Goal: Register for event/course

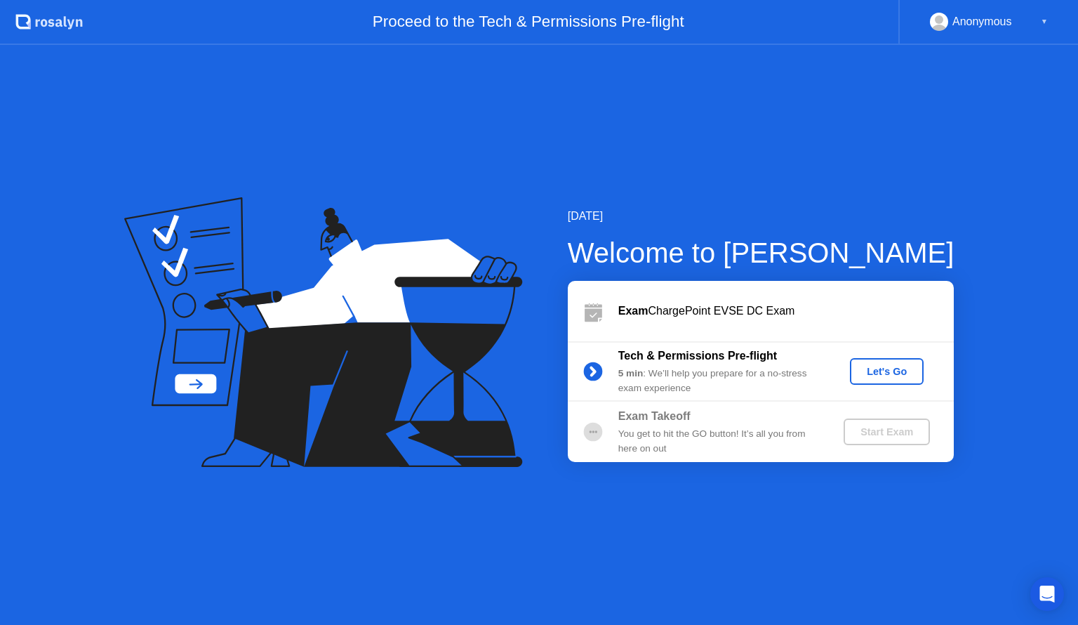
click at [880, 374] on div "Let's Go" at bounding box center [887, 371] width 62 height 11
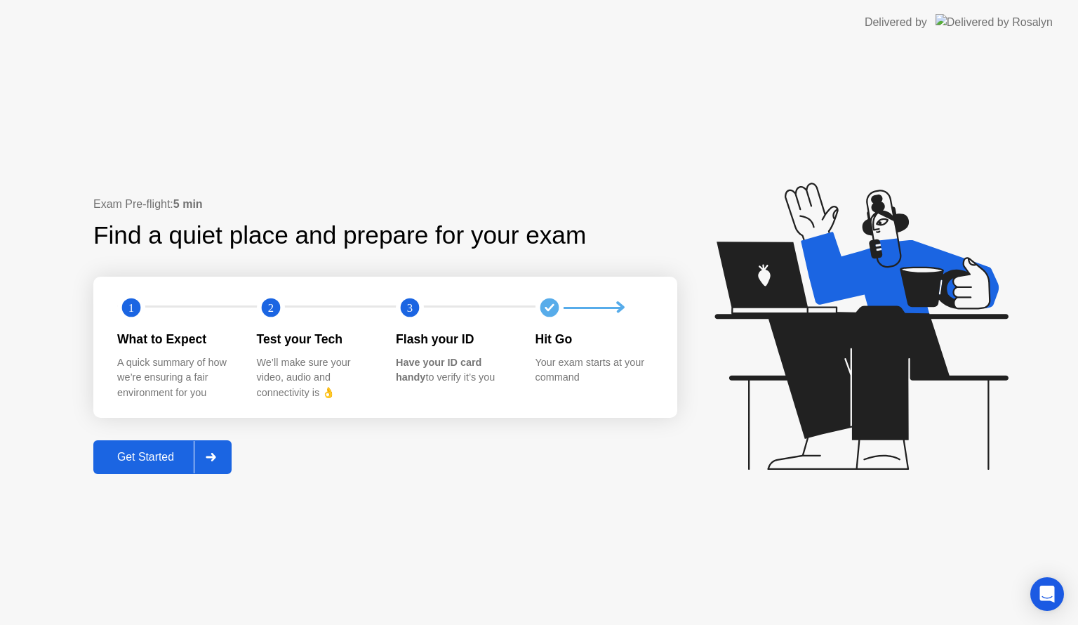
click at [111, 463] on div "Get Started" at bounding box center [146, 457] width 96 height 13
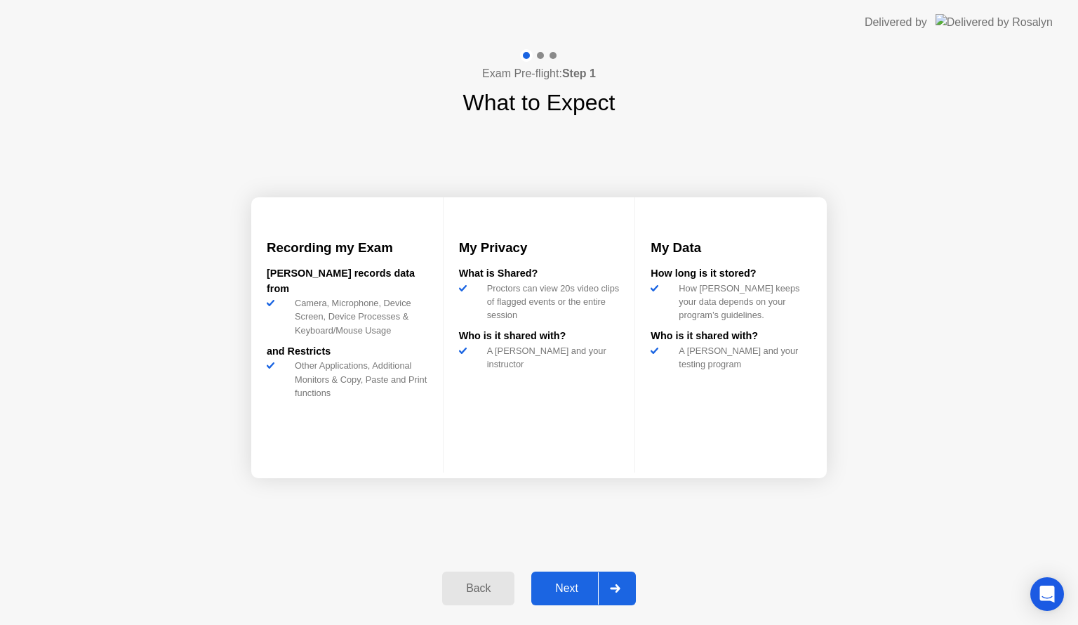
click at [564, 582] on div "Next" at bounding box center [567, 588] width 62 height 13
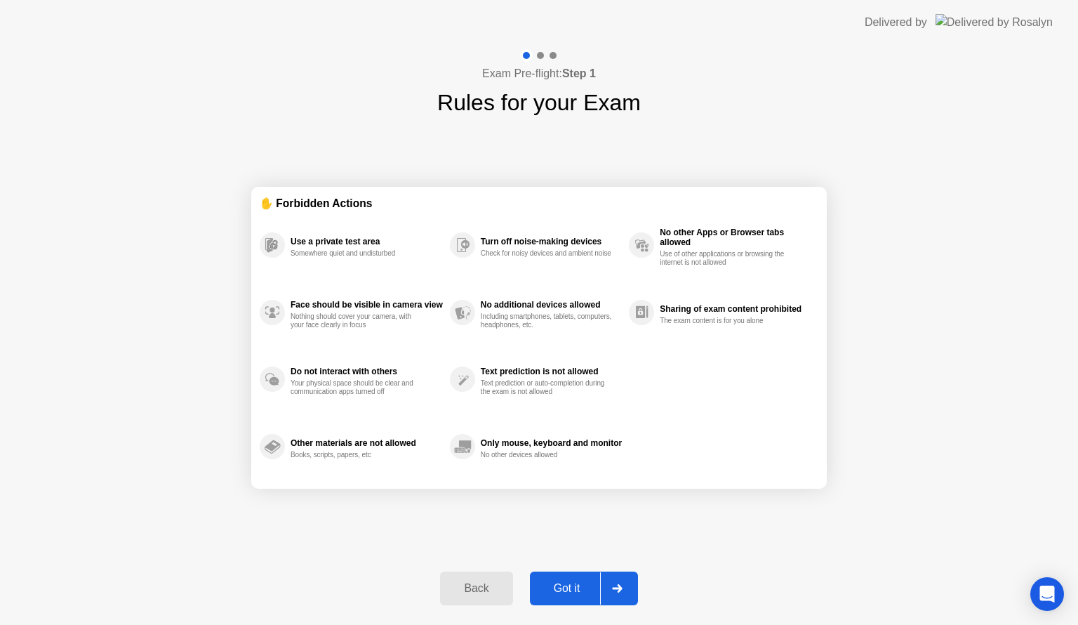
click at [569, 592] on div "Got it" at bounding box center [567, 588] width 66 height 13
select select "**********"
select select "*******"
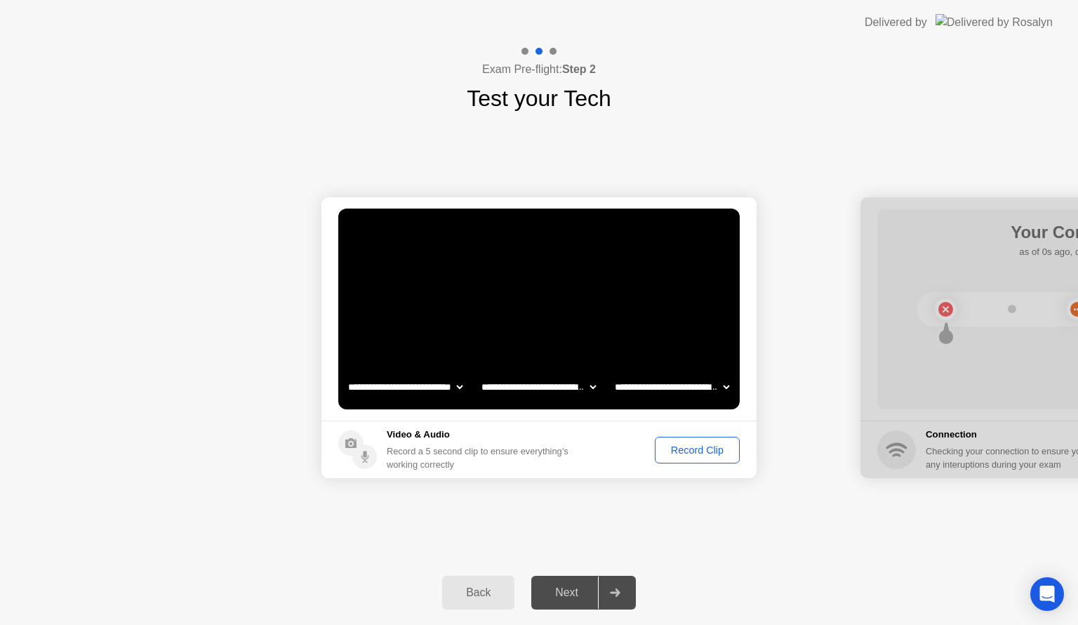
click at [696, 452] on div "Record Clip" at bounding box center [697, 449] width 75 height 11
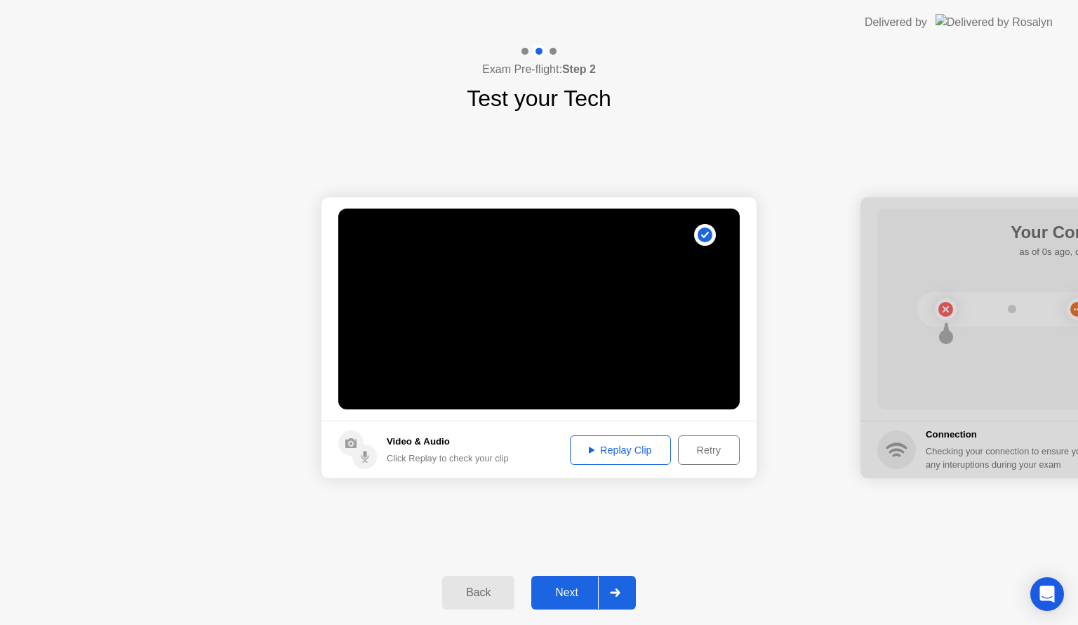
click at [596, 449] on div "Replay Clip" at bounding box center [620, 449] width 91 height 11
click at [560, 595] on div "Next" at bounding box center [567, 592] width 62 height 13
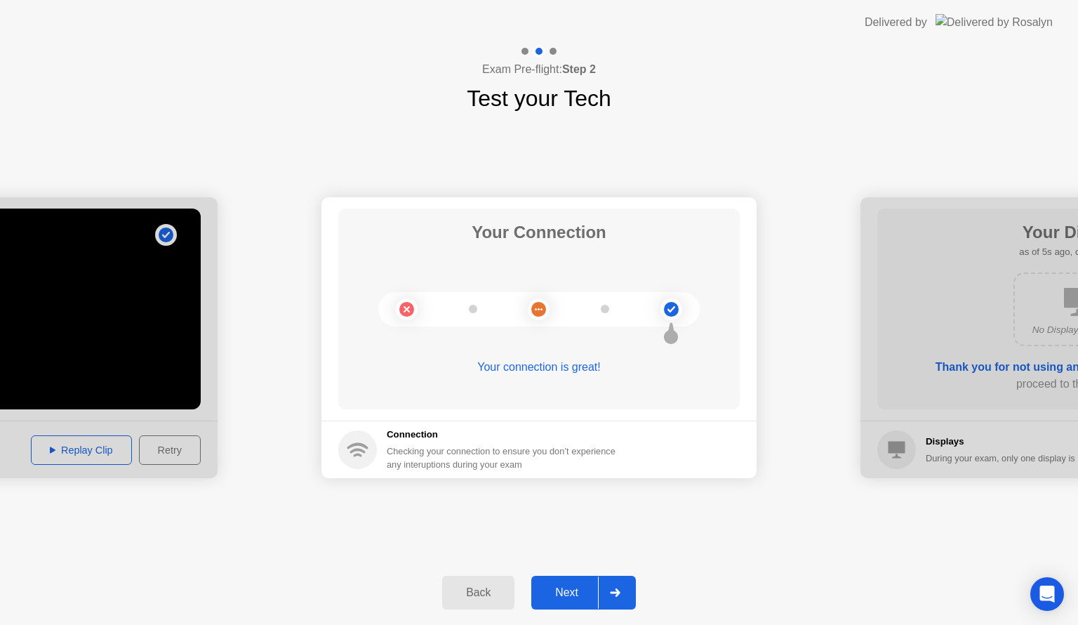
click at [560, 595] on div "Next" at bounding box center [567, 592] width 62 height 13
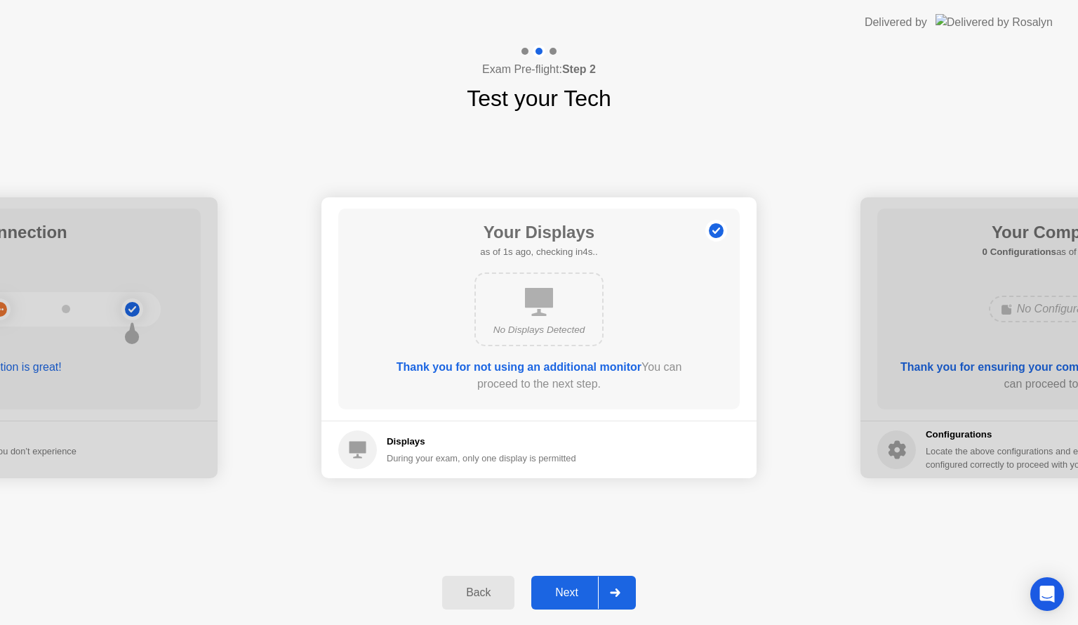
click at [560, 595] on div "Next" at bounding box center [567, 592] width 62 height 13
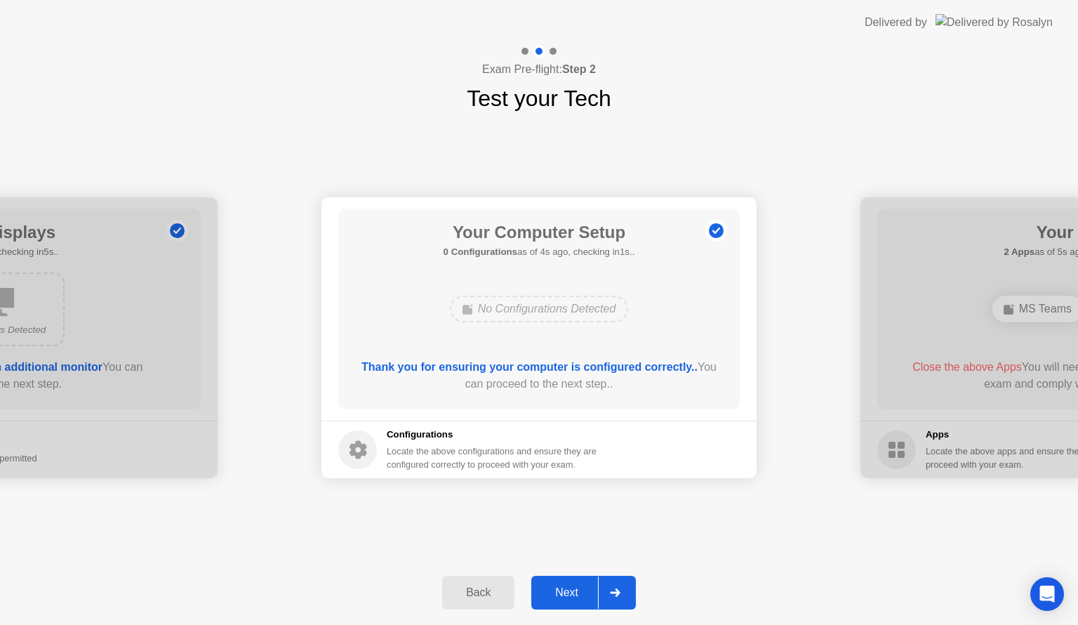
click at [560, 595] on div "Next" at bounding box center [567, 592] width 62 height 13
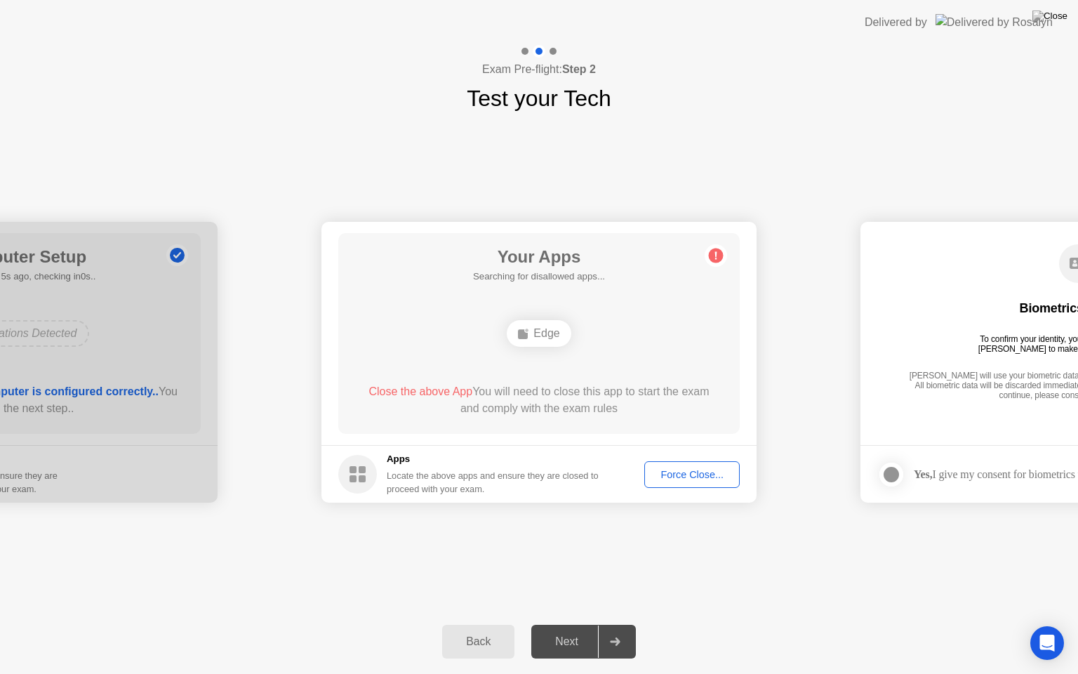
click at [701, 237] on div "Your Apps Searching for disallowed apps... Edge Close the above App You will ne…" at bounding box center [539, 333] width 402 height 201
click at [732, 147] on div "**********" at bounding box center [539, 362] width 1078 height 494
drag, startPoint x: 811, startPoint y: 0, endPoint x: 738, endPoint y: 177, distance: 191.6
click at [738, 177] on app-layout-with-logo "**********" at bounding box center [539, 337] width 1078 height 674
click at [473, 624] on button "Back" at bounding box center [478, 642] width 72 height 34
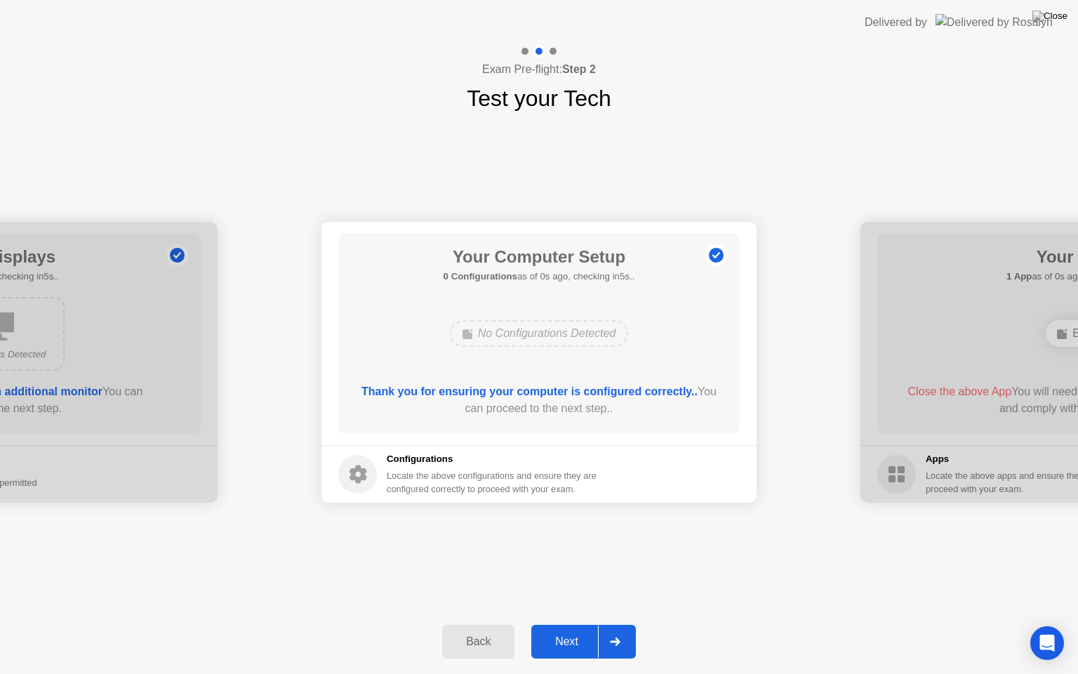
click at [571, 624] on div "Next" at bounding box center [567, 641] width 62 height 13
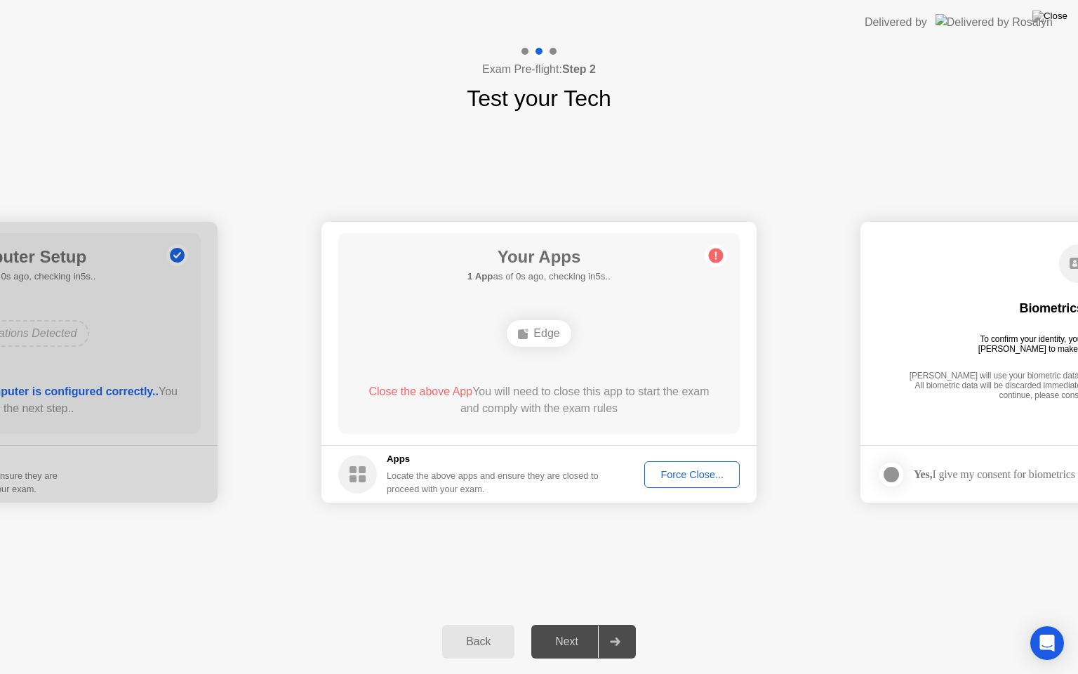
click at [527, 329] on ellipse at bounding box center [527, 331] width 4 height 4
click at [688, 469] on div "Force Close..." at bounding box center [692, 474] width 86 height 11
click at [927, 20] on div "Delivered by" at bounding box center [896, 22] width 62 height 17
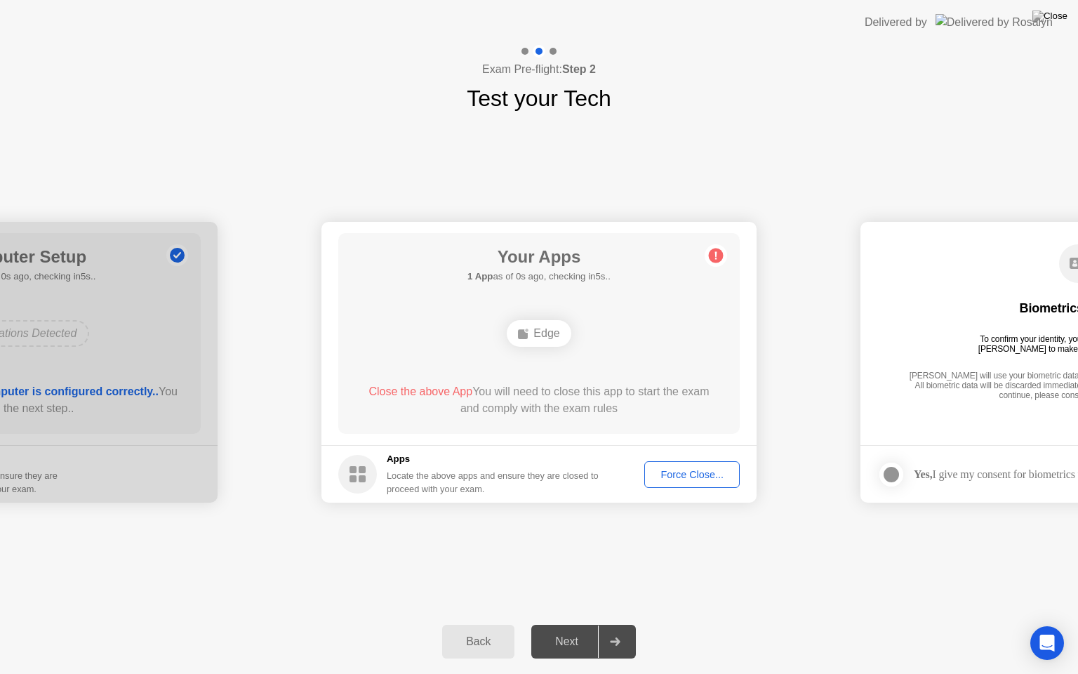
click at [927, 20] on div "Delivered by" at bounding box center [896, 22] width 62 height 17
click at [891, 88] on div "Exam Pre-flight: Step 2 Test your Tech" at bounding box center [539, 80] width 1078 height 70
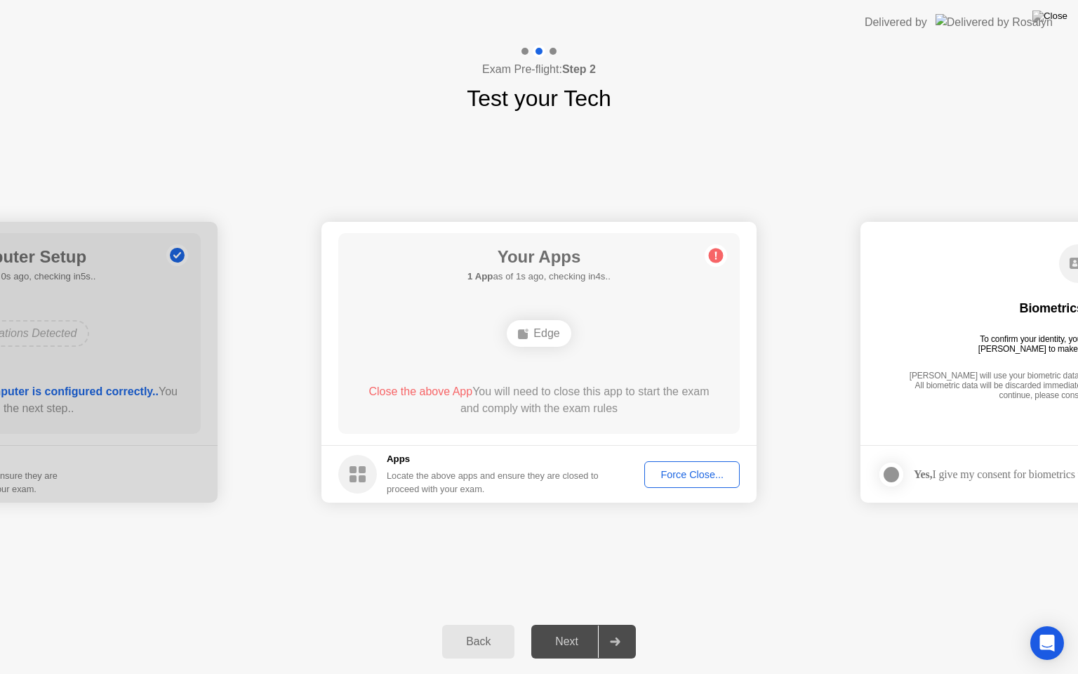
click at [891, 88] on div "Exam Pre-flight: Step 2 Test your Tech" at bounding box center [539, 80] width 1078 height 70
click at [1002, 16] on img at bounding box center [994, 22] width 117 height 16
click at [685, 473] on div "Force Close..." at bounding box center [692, 474] width 86 height 11
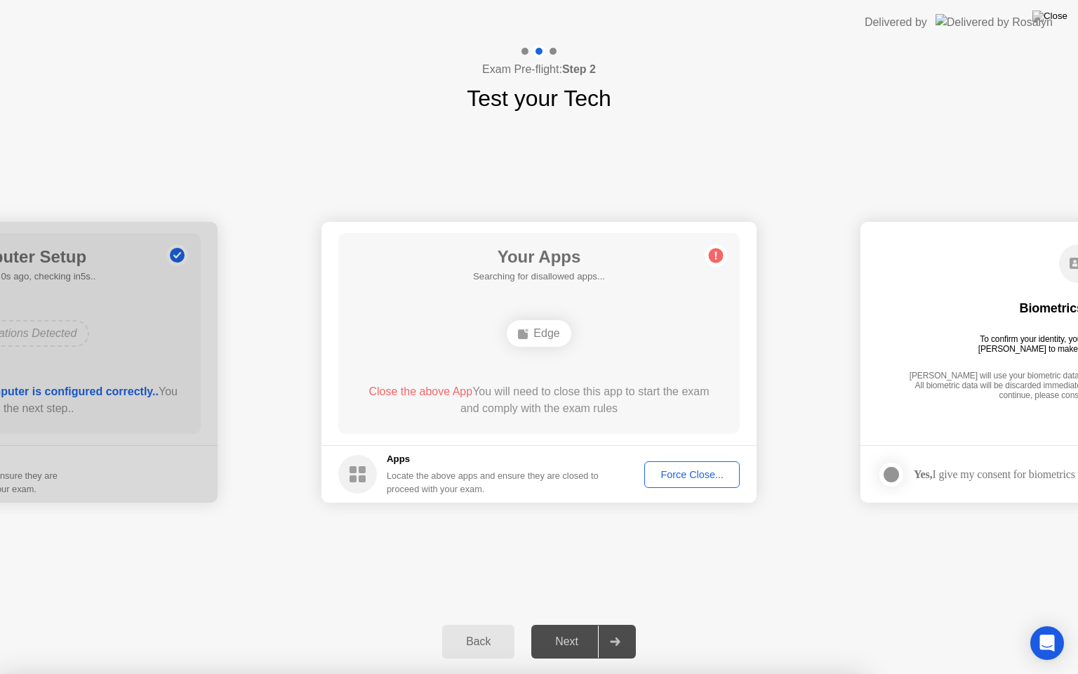
click at [592, 418] on div "Close the above App You will need to close this app to start the exam and compl…" at bounding box center [539, 402] width 361 height 39
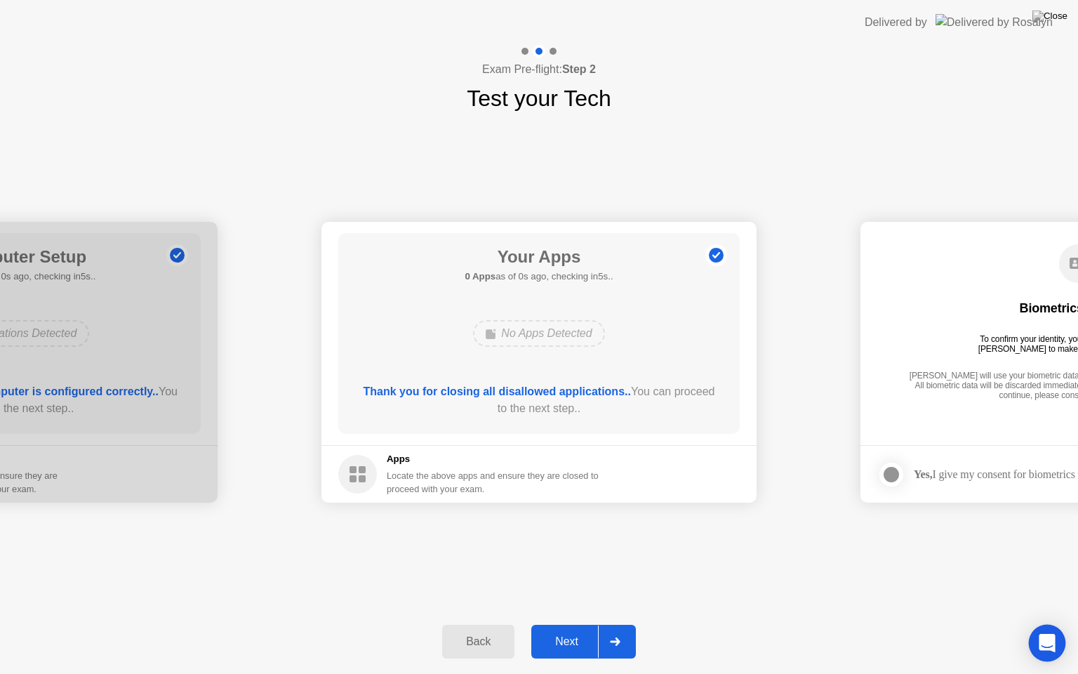
click at [1049, 624] on icon "Open Intercom Messenger" at bounding box center [1047, 643] width 16 height 18
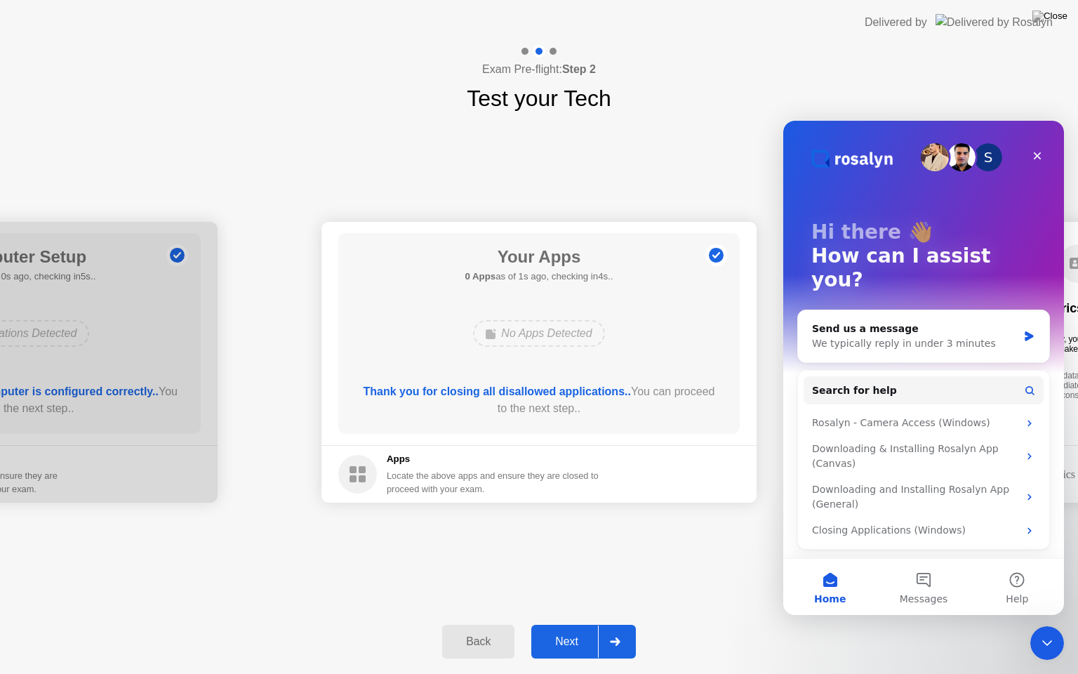
click at [606, 582] on div "**********" at bounding box center [539, 362] width 1078 height 494
click at [559, 624] on div "Next" at bounding box center [567, 641] width 62 height 13
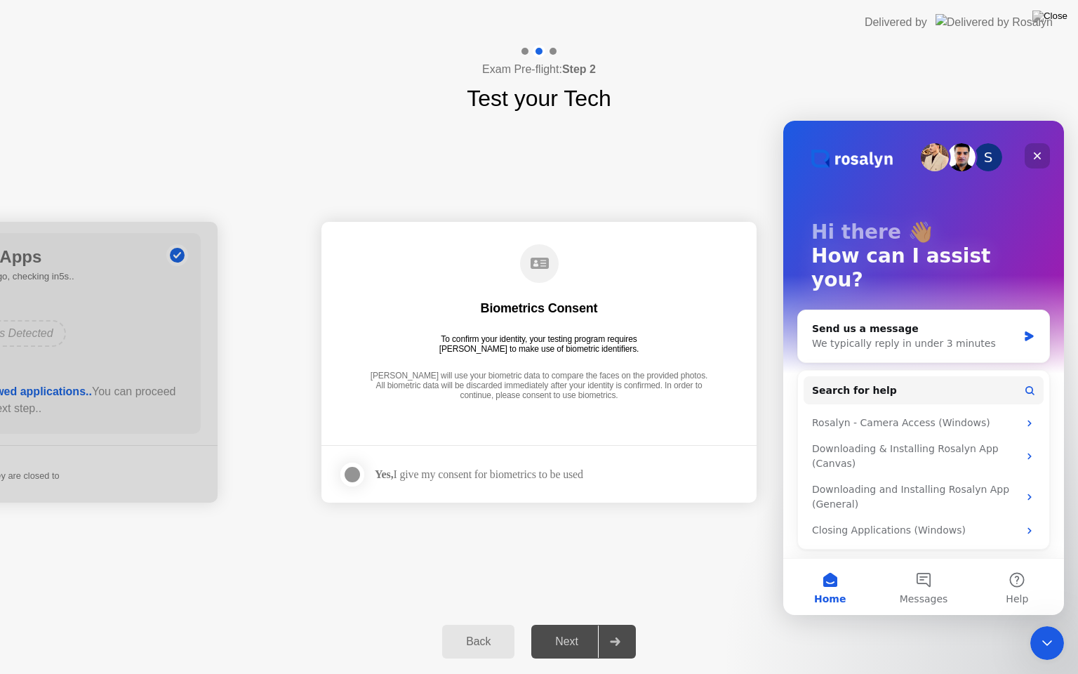
click at [1041, 161] on icon "Close" at bounding box center [1037, 155] width 11 height 11
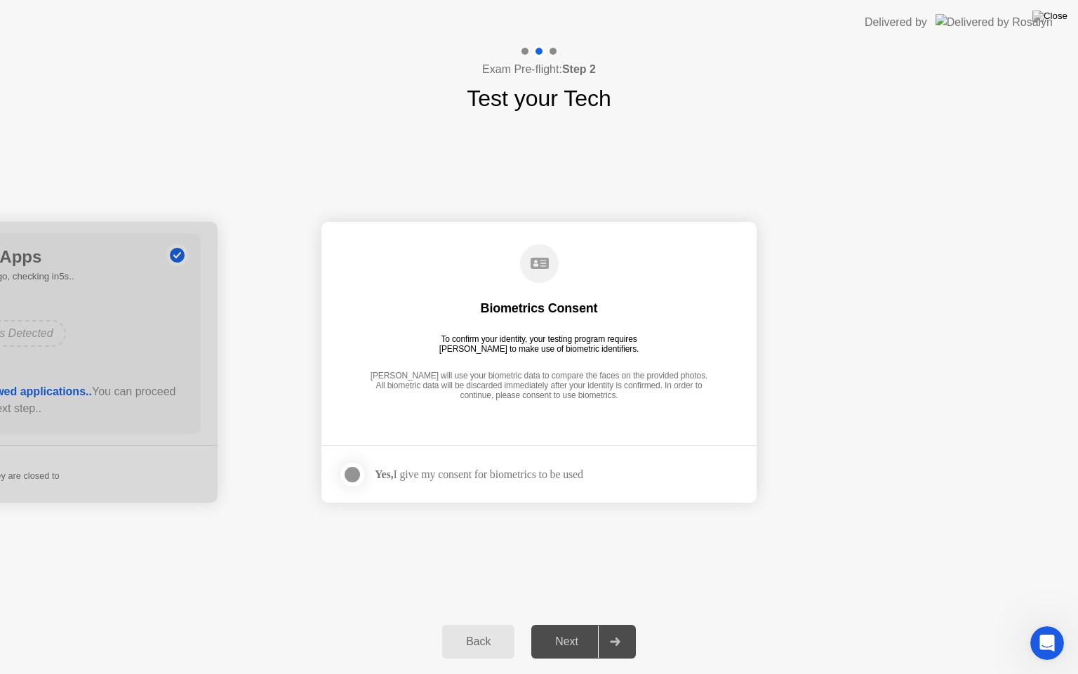
click at [351, 470] on div at bounding box center [352, 474] width 17 height 17
click at [567, 624] on div "Next" at bounding box center [567, 641] width 62 height 13
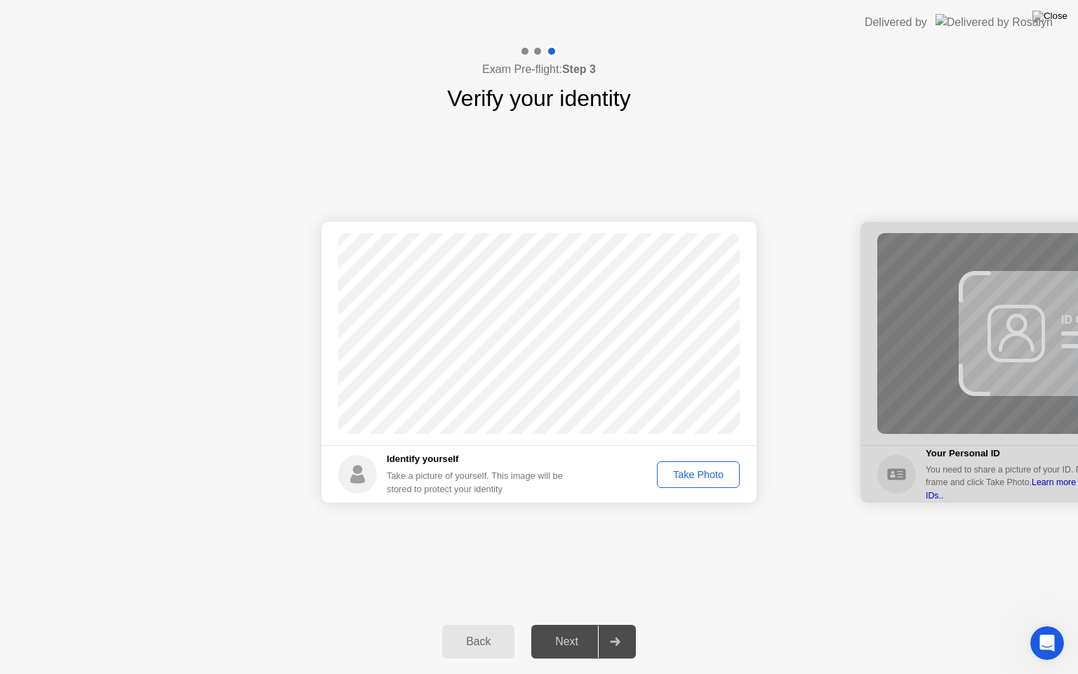
click at [694, 477] on div "Take Photo" at bounding box center [698, 474] width 73 height 11
click at [564, 624] on div "Next" at bounding box center [567, 641] width 62 height 13
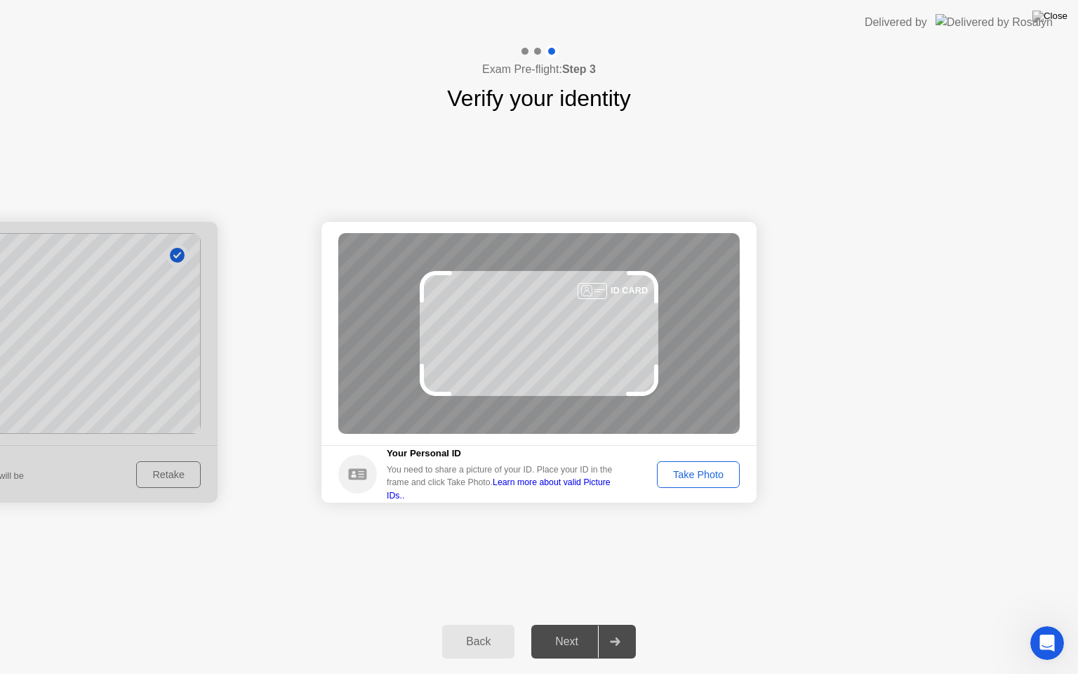
click at [711, 479] on div "Take Photo" at bounding box center [698, 474] width 73 height 11
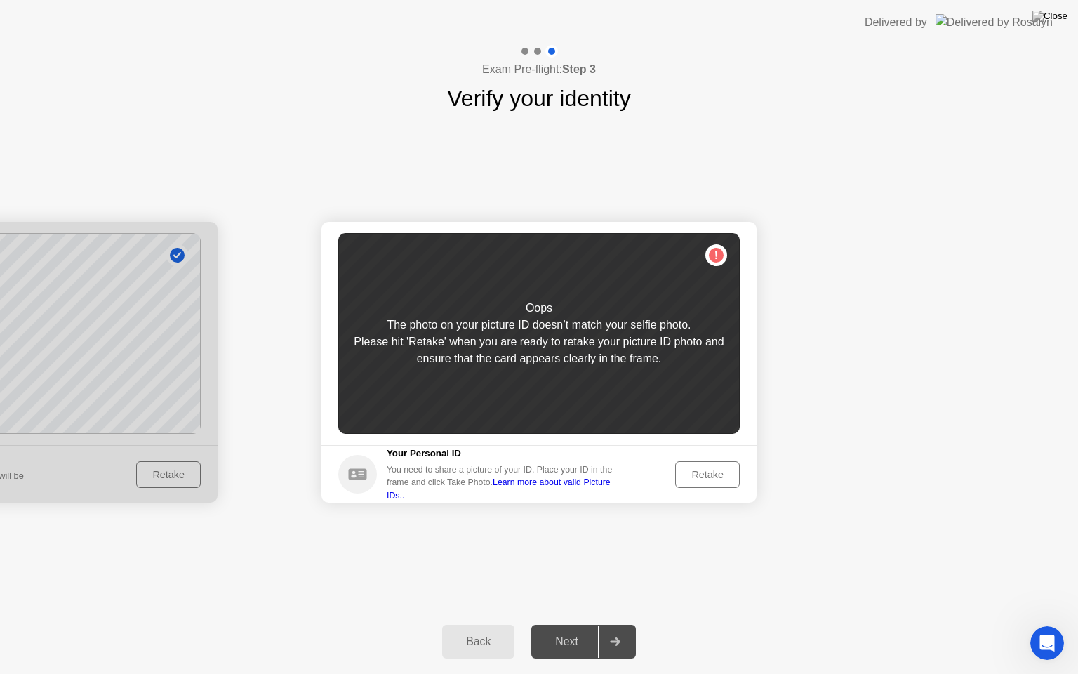
click at [711, 479] on div "Retake" at bounding box center [707, 474] width 55 height 11
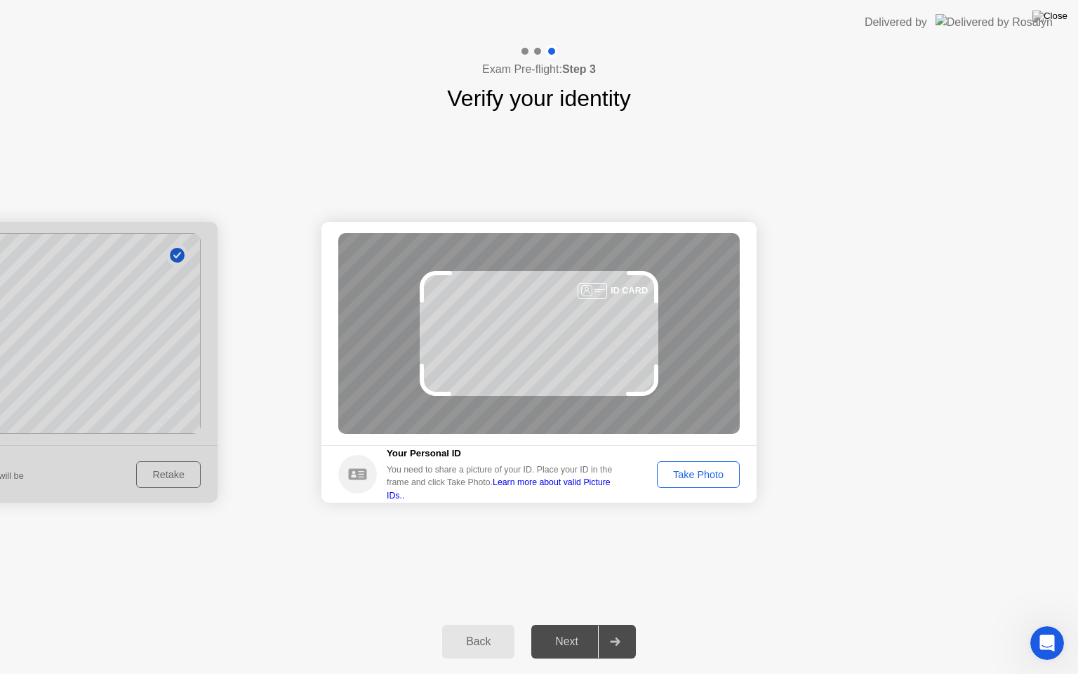
click at [711, 479] on div "Take Photo" at bounding box center [698, 474] width 73 height 11
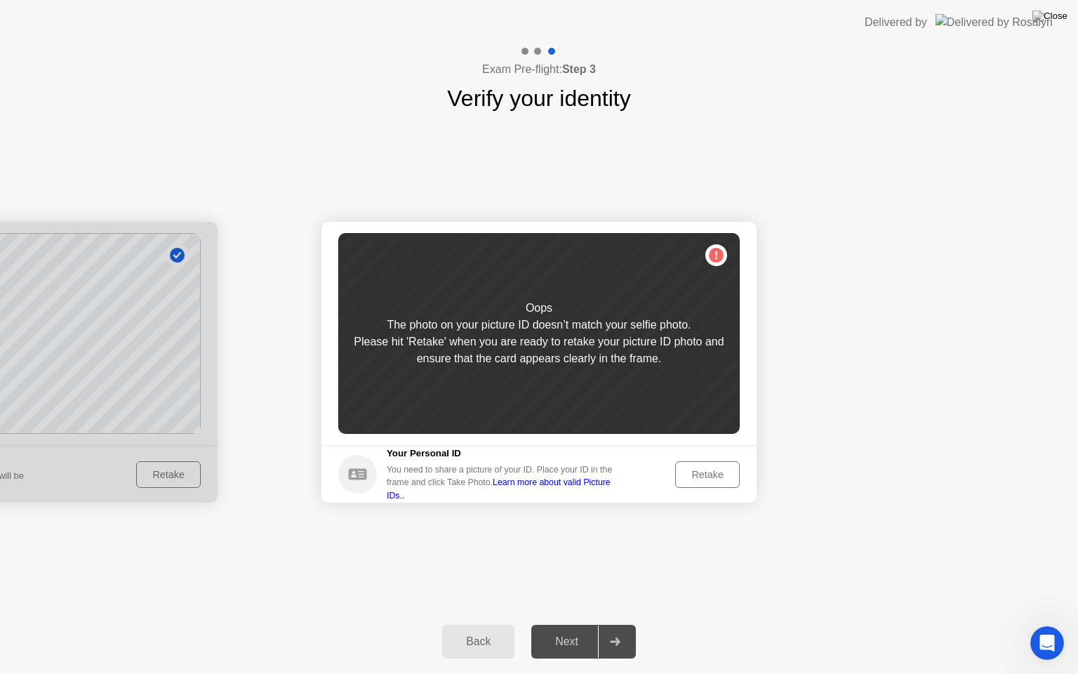
click at [711, 479] on div "Retake" at bounding box center [707, 474] width 55 height 11
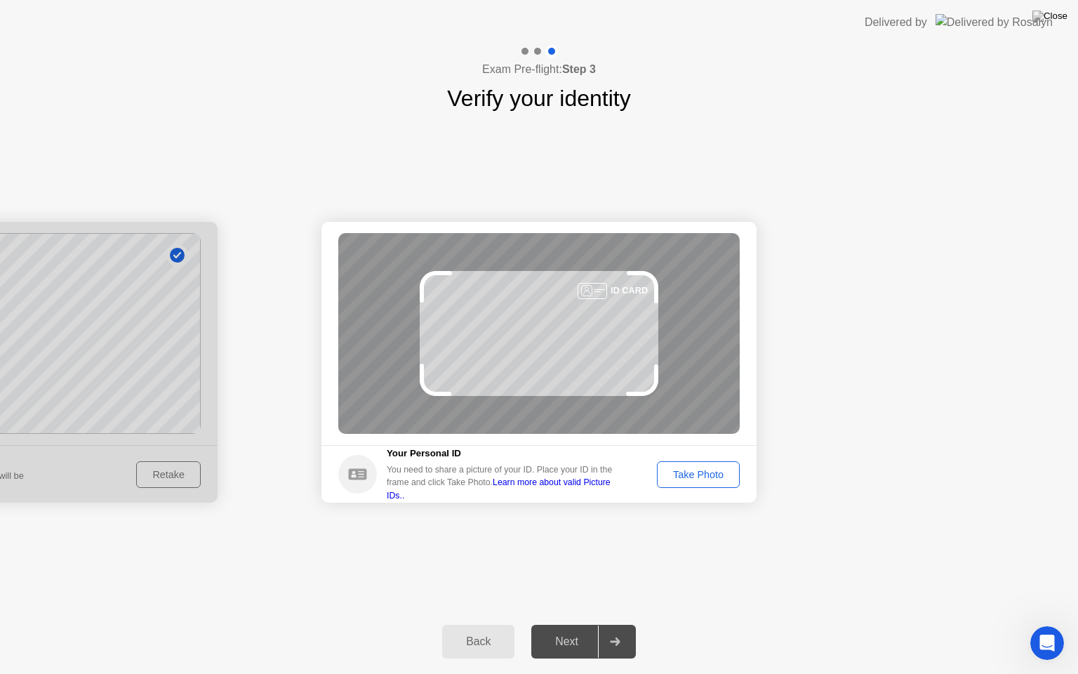
click at [711, 479] on div "Take Photo" at bounding box center [698, 474] width 73 height 11
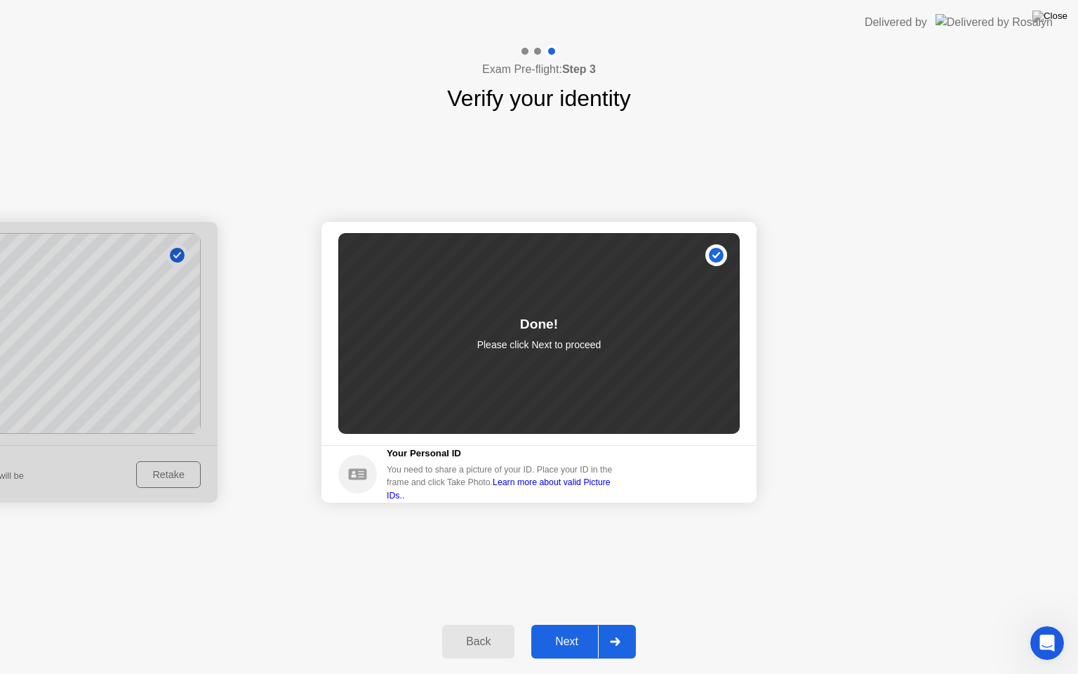
click at [577, 624] on div "Next" at bounding box center [567, 641] width 62 height 13
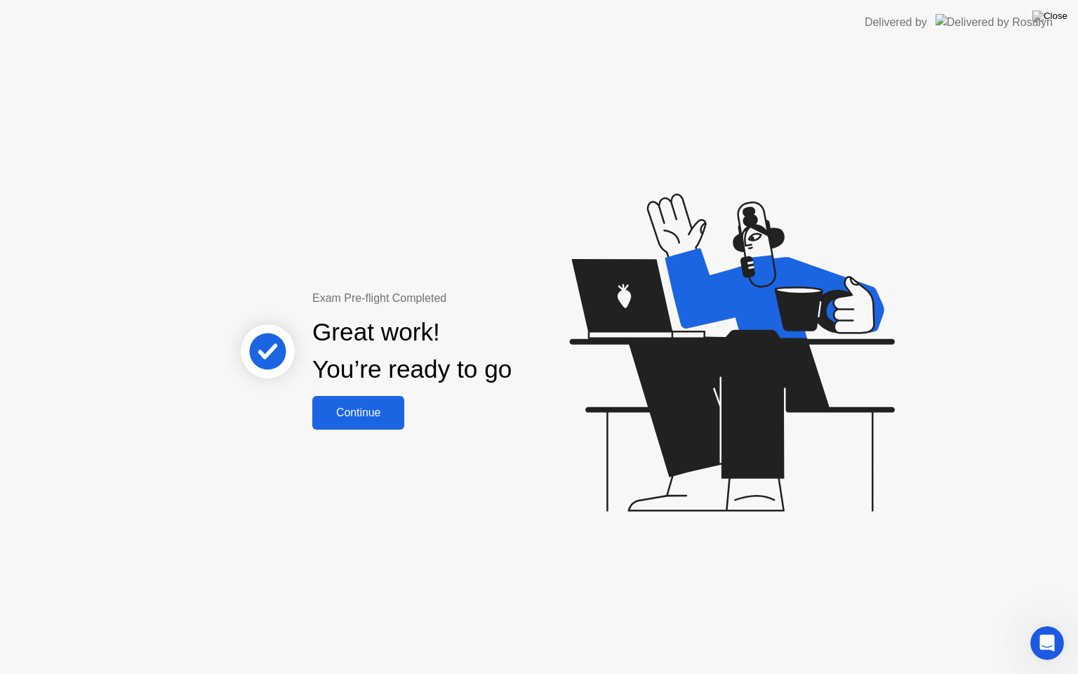
click at [370, 416] on div "Continue" at bounding box center [359, 412] width 84 height 13
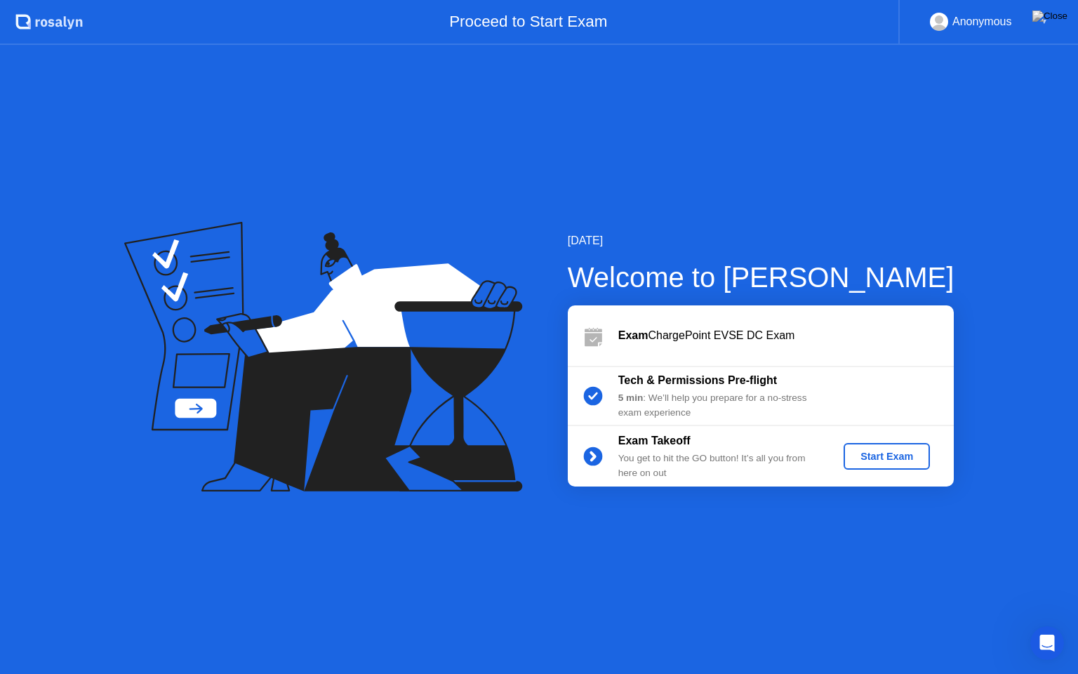
click at [903, 465] on button "Start Exam" at bounding box center [887, 456] width 86 height 27
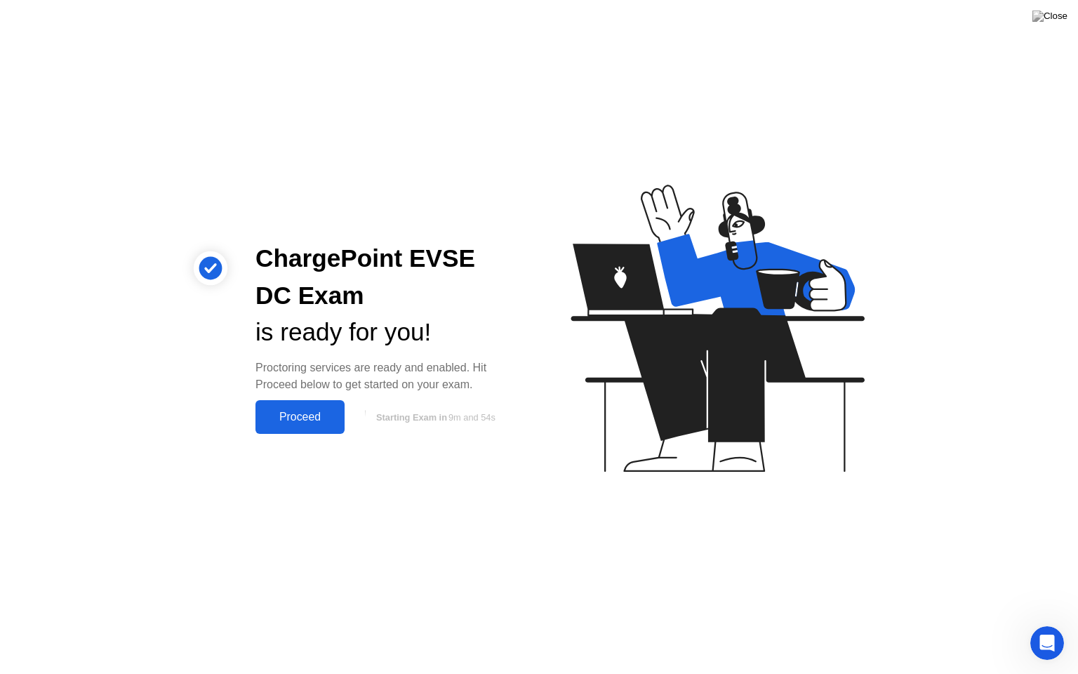
click at [298, 420] on div "Proceed" at bounding box center [300, 417] width 81 height 13
